Goal: Check status: Check status

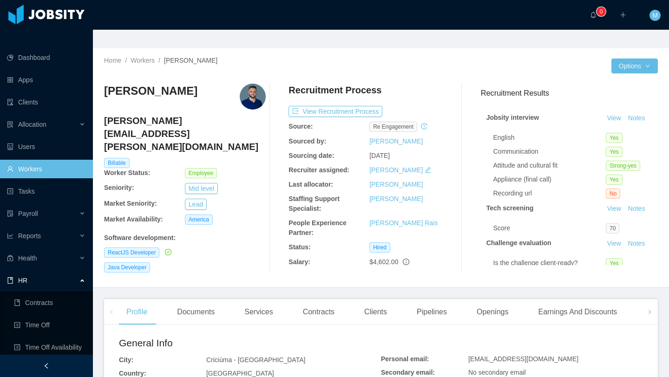
scroll to position [199, 0]
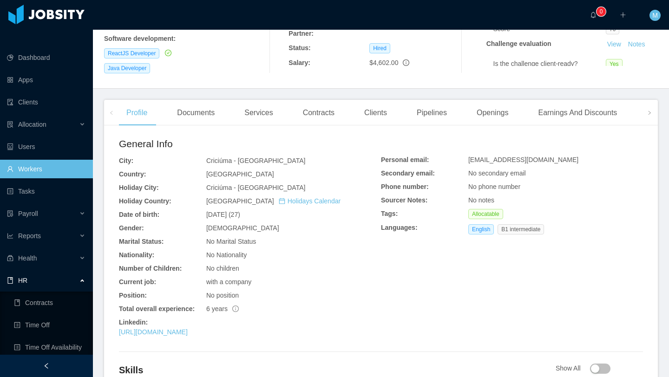
click at [40, 295] on ul "Contracts Time Off Time Off Availability" at bounding box center [46, 325] width 93 height 67
click at [40, 316] on link "Time Off" at bounding box center [50, 325] width 72 height 19
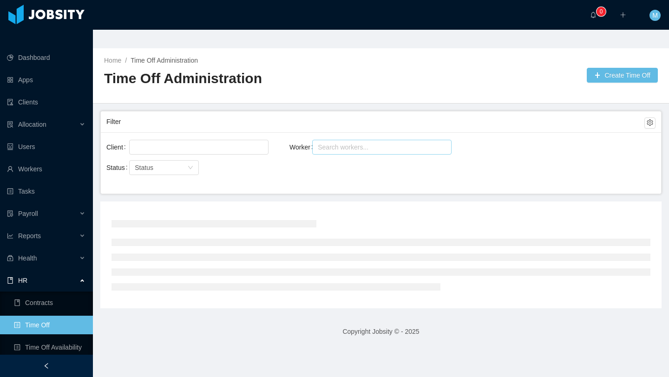
click at [336, 143] on div "Search workers..." at bounding box center [378, 147] width 120 height 9
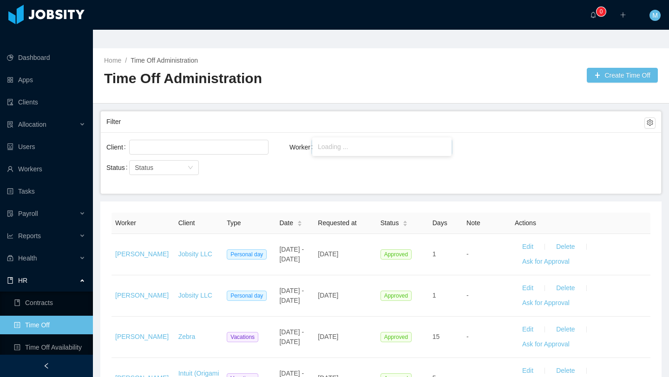
type input "********"
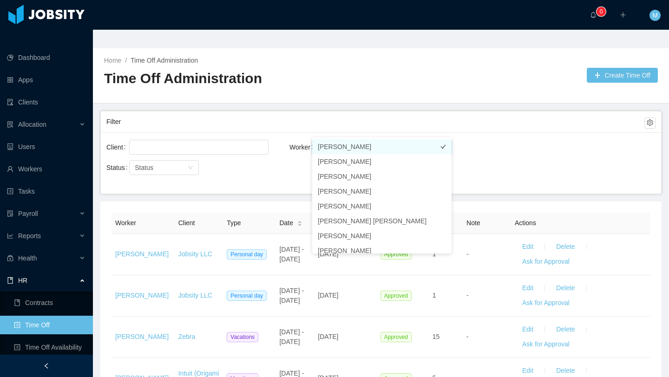
click at [378, 149] on li "[PERSON_NAME]" at bounding box center [381, 146] width 139 height 15
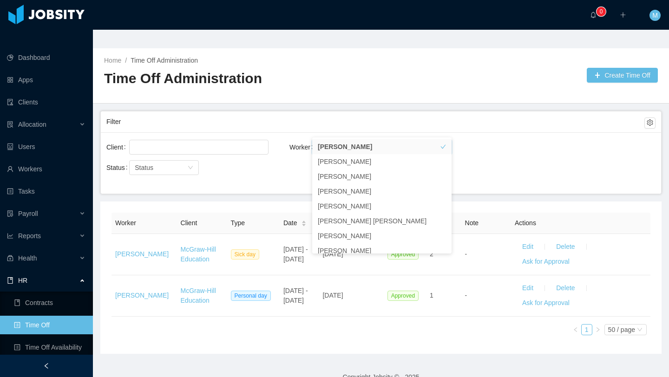
click at [321, 113] on div "Filter" at bounding box center [375, 121] width 538 height 17
